Goal: Find specific page/section: Find specific page/section

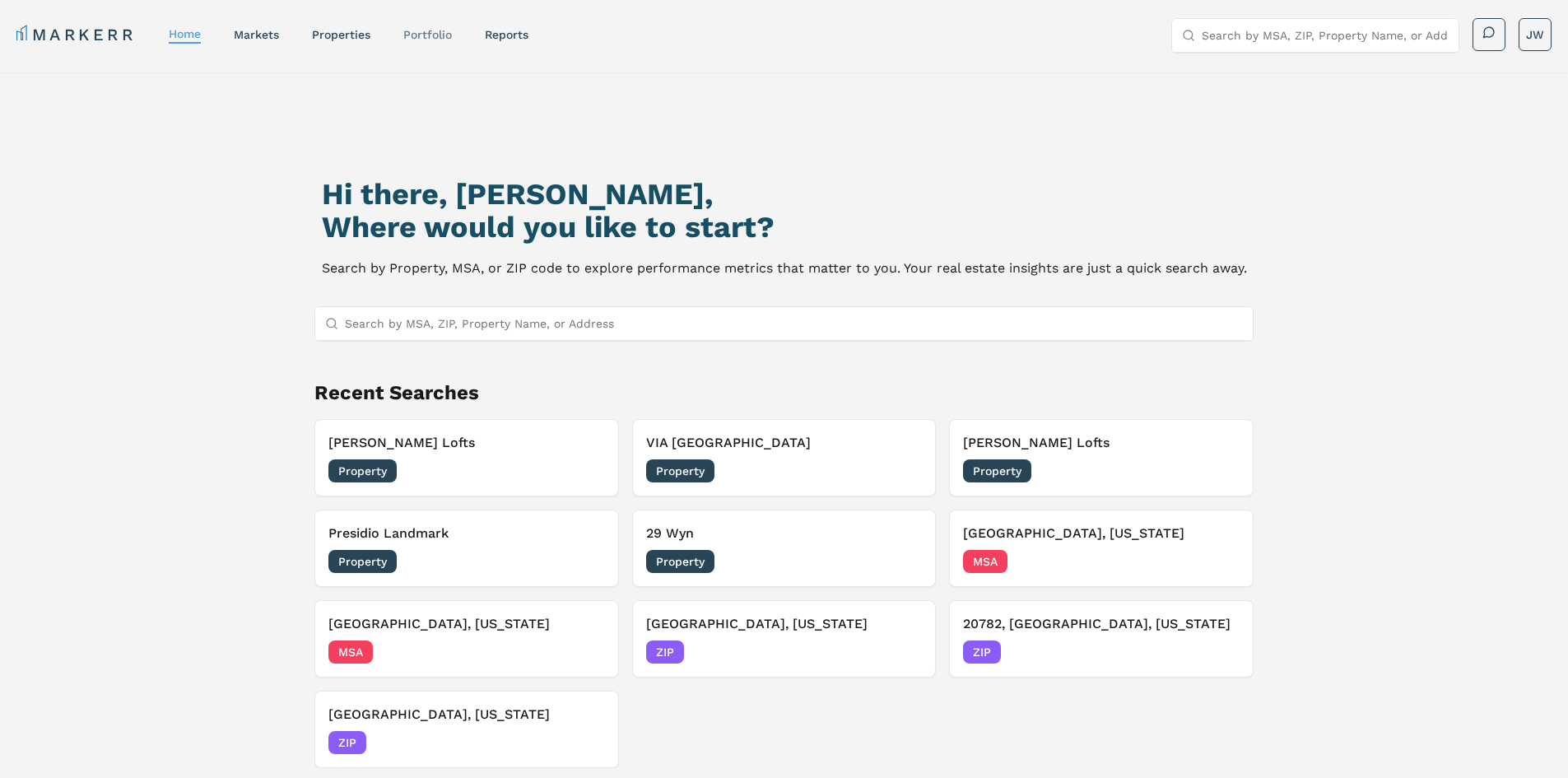
click at [446, 35] on link "Portfolio" at bounding box center [428, 35] width 49 height 14
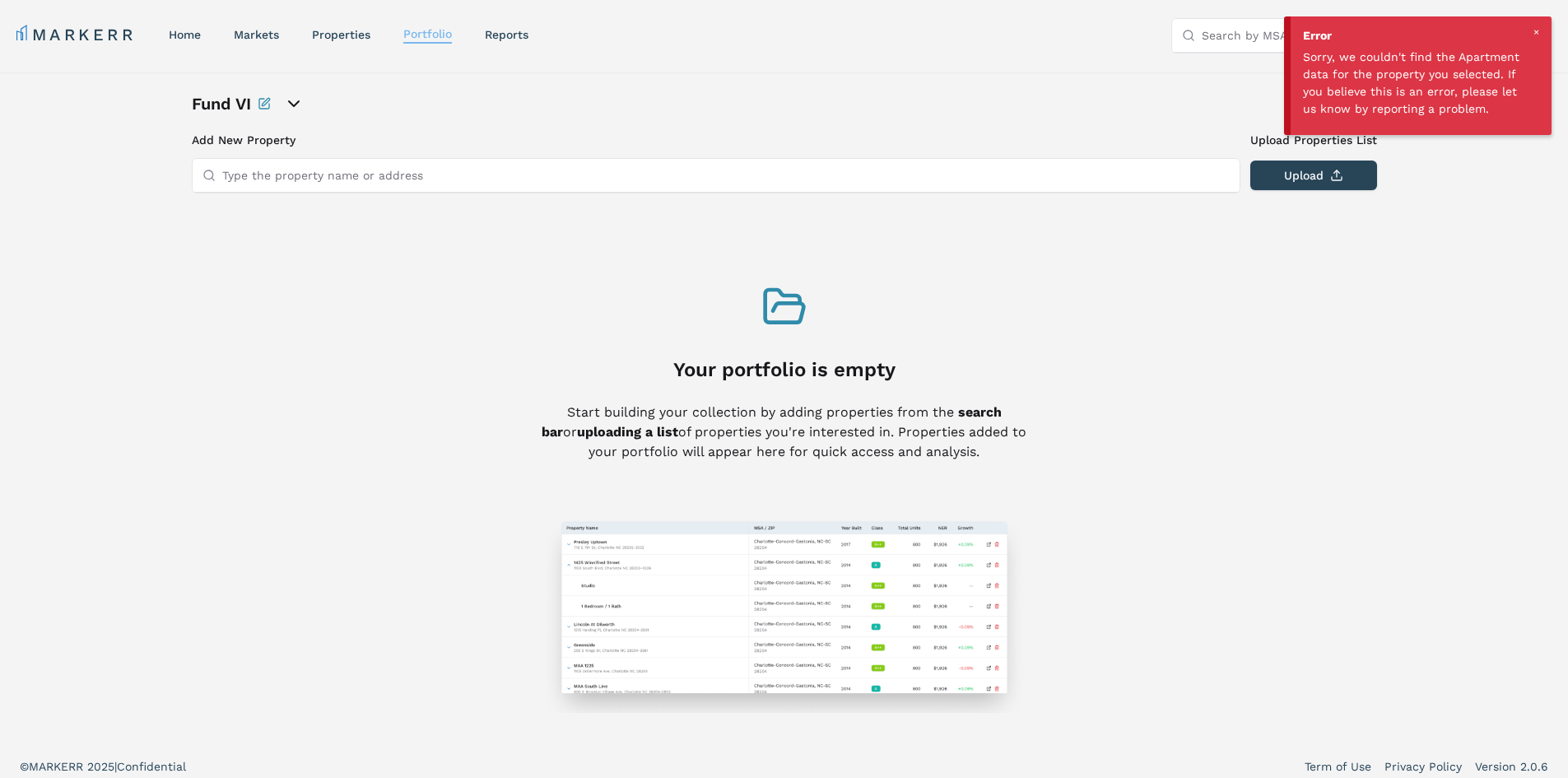
click at [447, 30] on link "Portfolio" at bounding box center [428, 34] width 49 height 14
click at [297, 105] on icon "open portfolio options" at bounding box center [294, 104] width 10 height 5
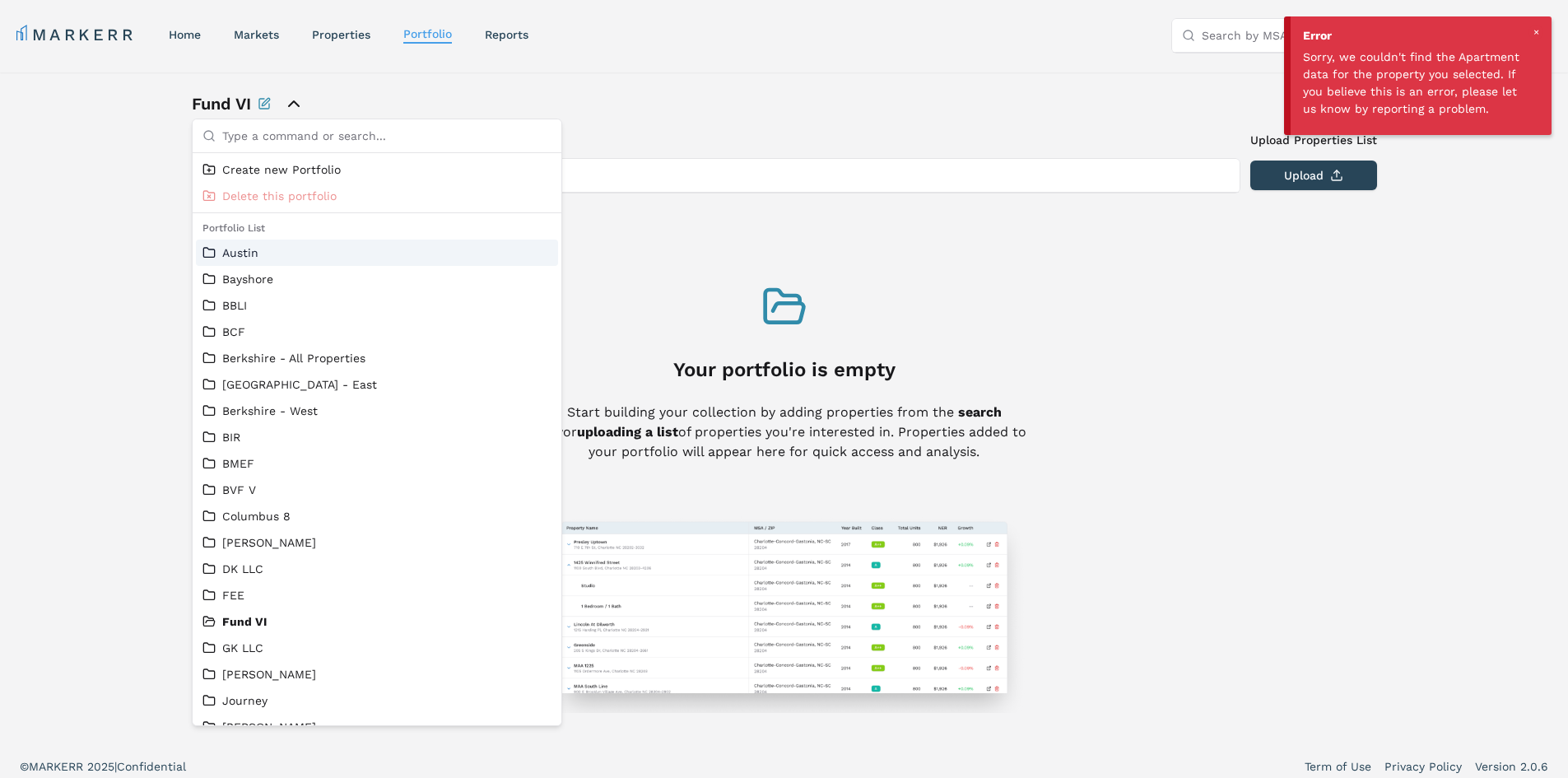
click at [725, 17] on div "MARKERR home markets properties Portfolio reports Search by MSA, ZIP, Property …" at bounding box center [784, 33] width 1568 height 66
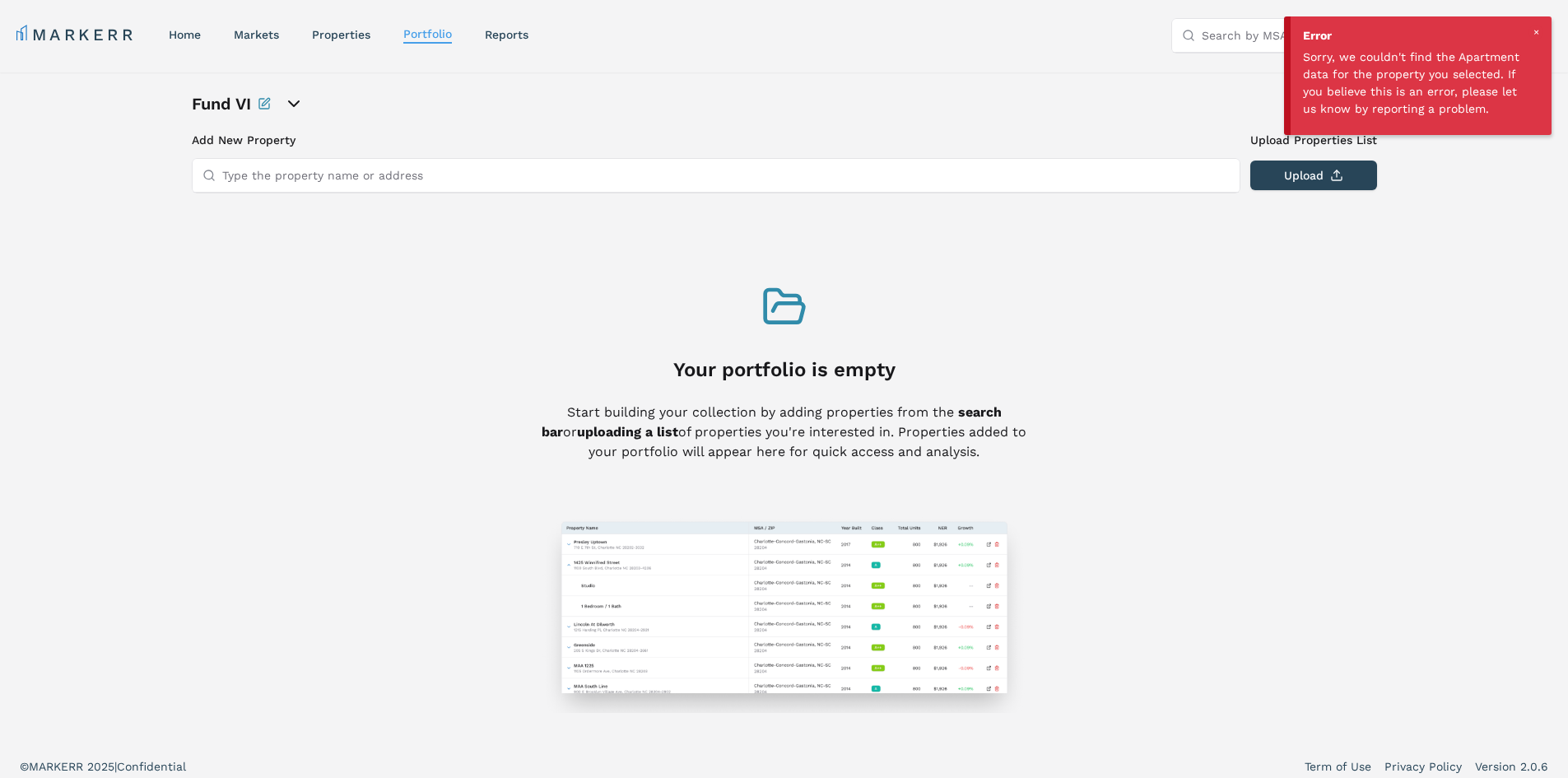
click at [760, 76] on div "Fund VI Add New Property Upload Properties List Type the property name or addre…" at bounding box center [784, 408] width 1568 height 673
click at [304, 100] on icon "open portfolio options" at bounding box center [293, 103] width 19 height 19
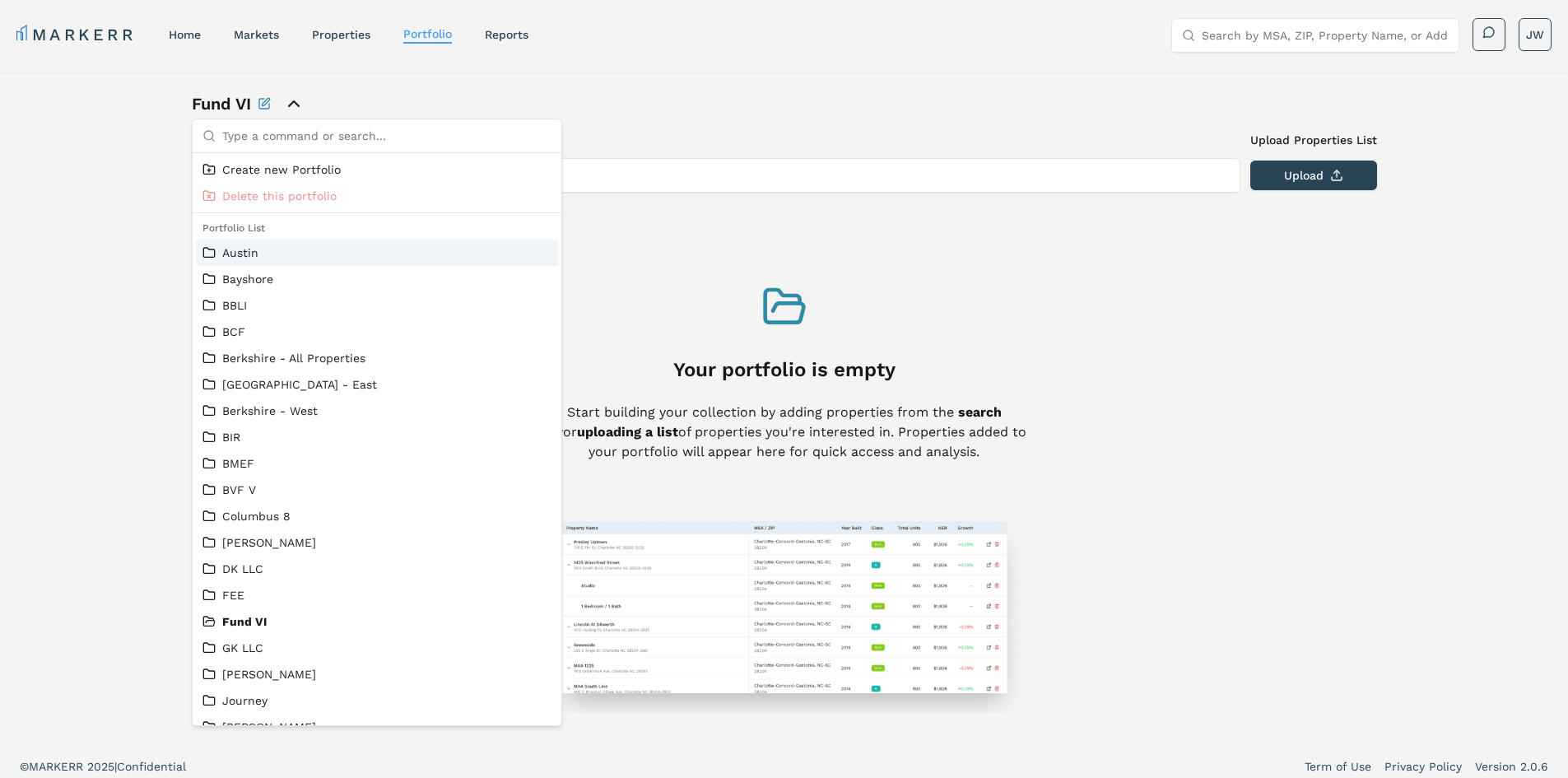
click at [295, 250] on link "Austin" at bounding box center [376, 253] width 349 height 17
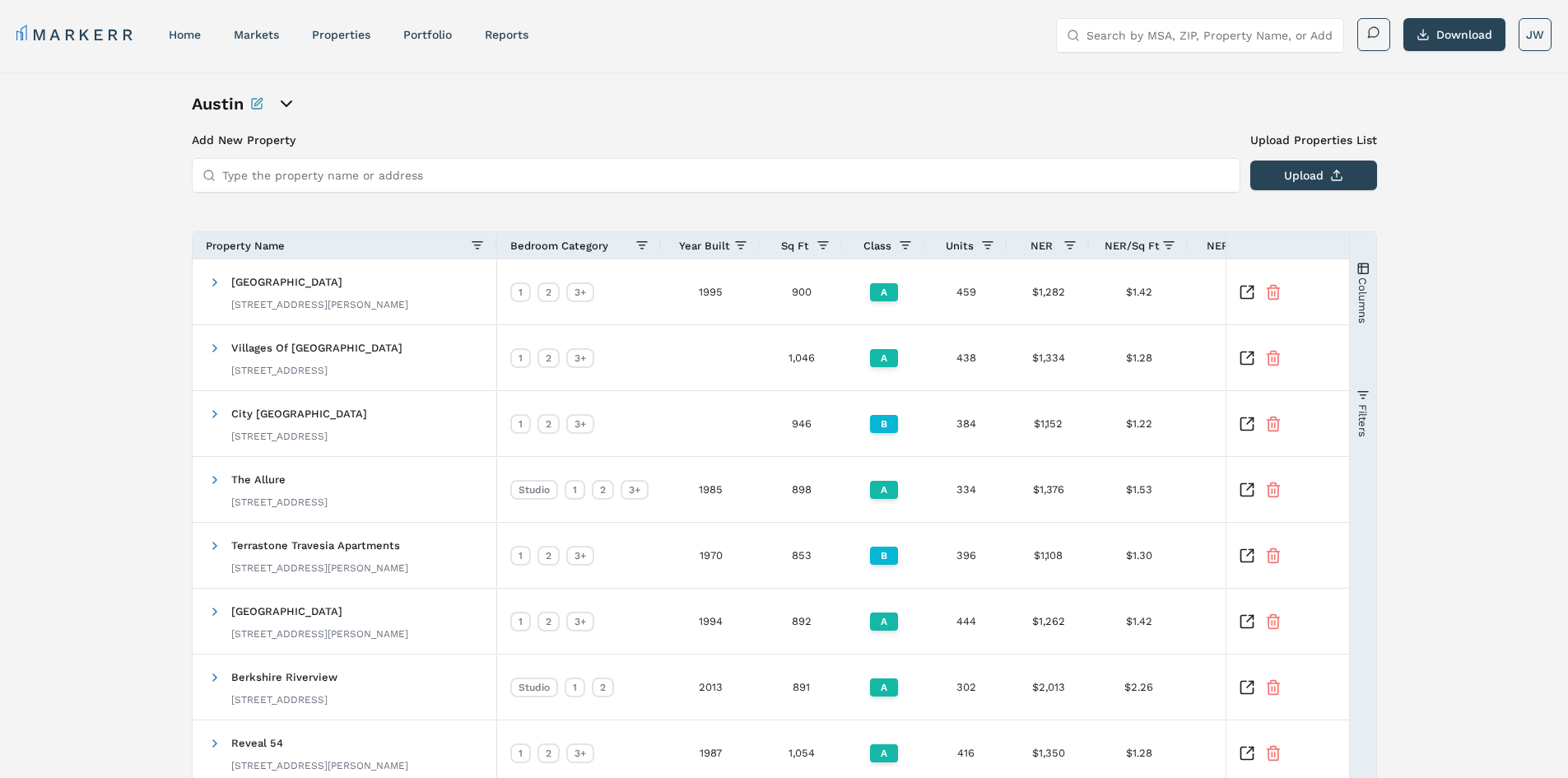
click at [312, 178] on input "Type the property name or address" at bounding box center [726, 175] width 1008 height 33
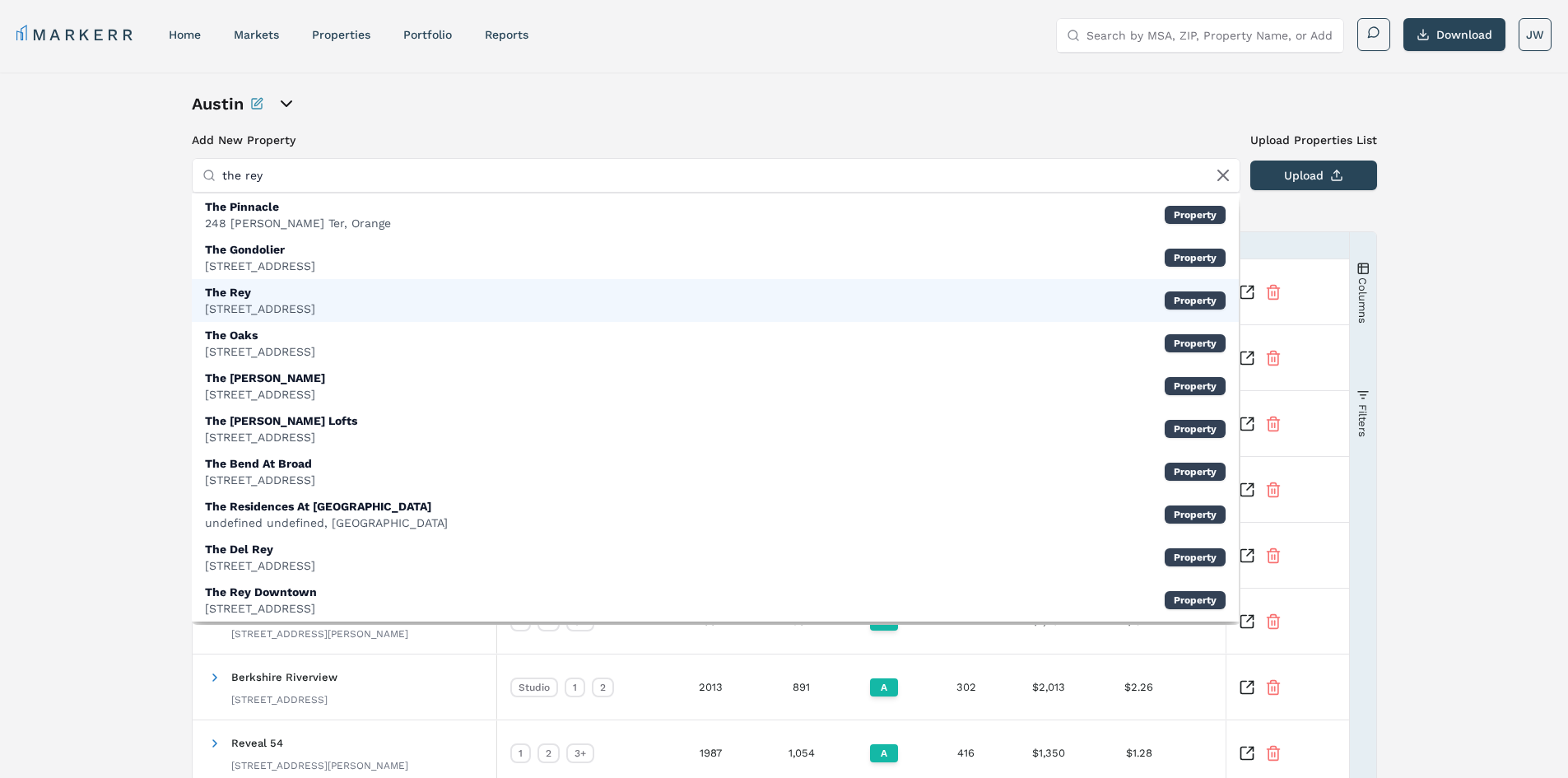
type input "the rey"
click at [290, 312] on div "[STREET_ADDRESS]" at bounding box center [260, 309] width 111 height 17
